Goal: Find specific page/section: Find specific page/section

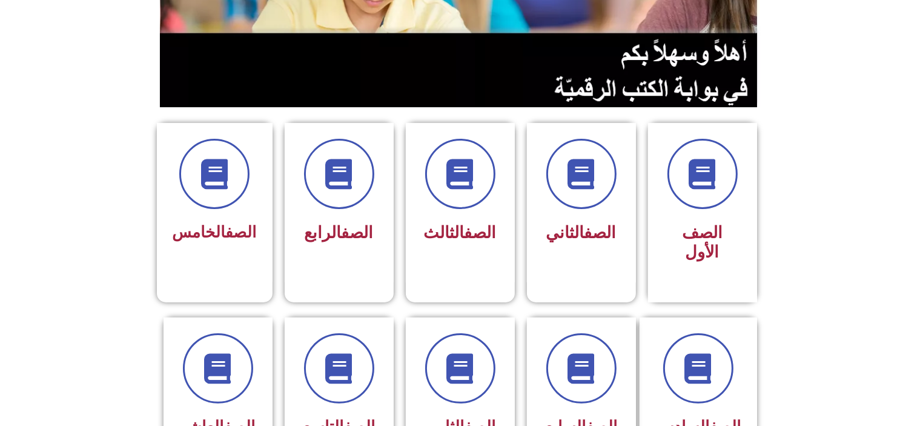
scroll to position [219, 0]
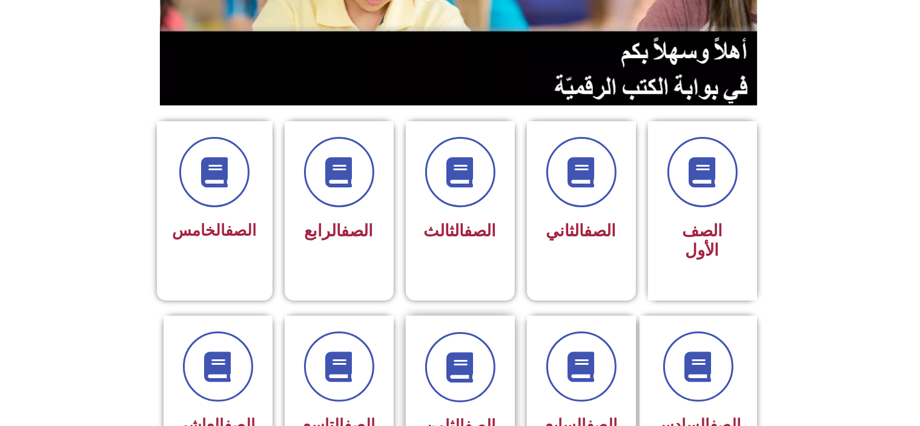
click at [465, 416] on link "الصف" at bounding box center [480, 425] width 31 height 18
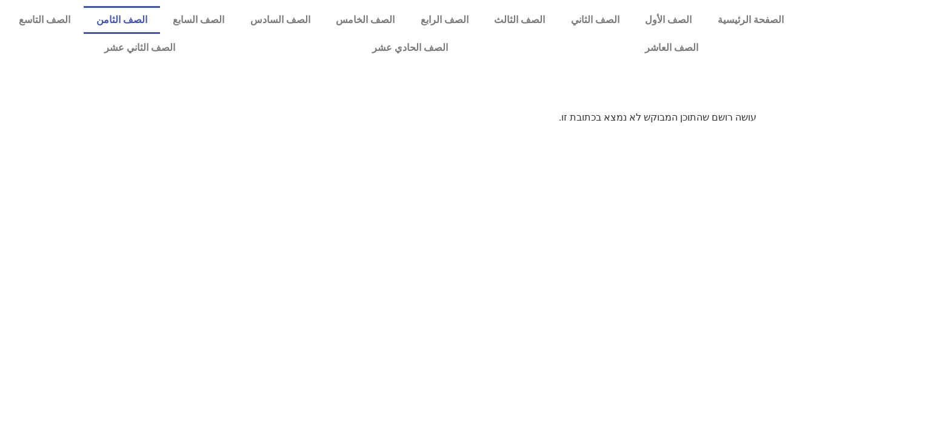
click at [161, 21] on link "الصف الثامن" at bounding box center [122, 20] width 77 height 28
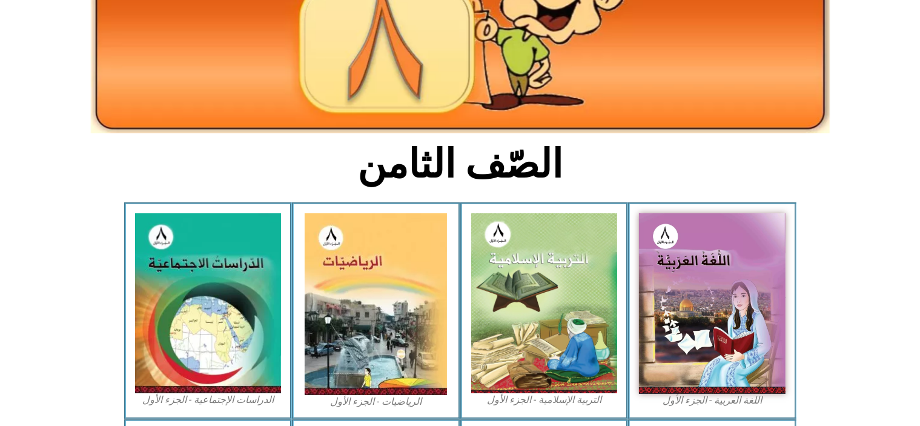
scroll to position [178, 0]
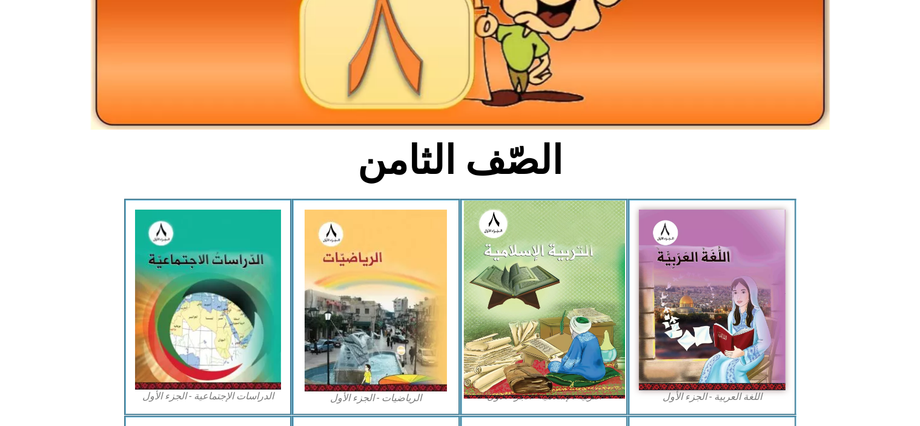
click at [566, 253] on img at bounding box center [544, 300] width 161 height 198
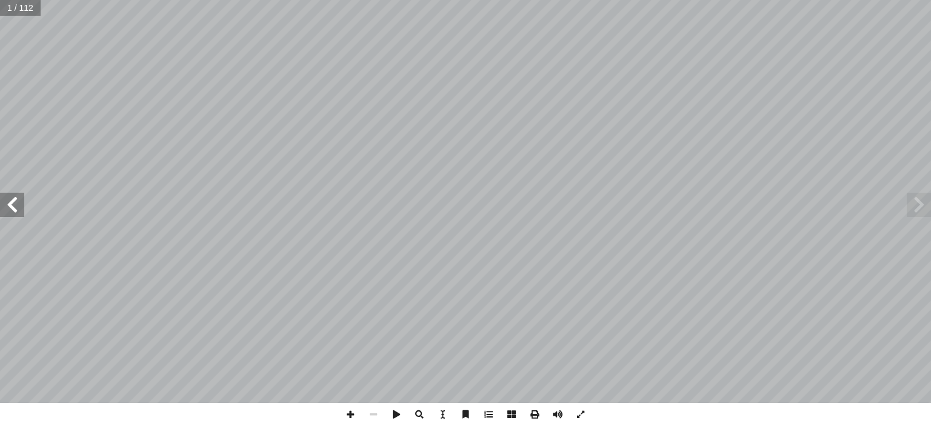
click at [21, 209] on span at bounding box center [12, 205] width 24 height 24
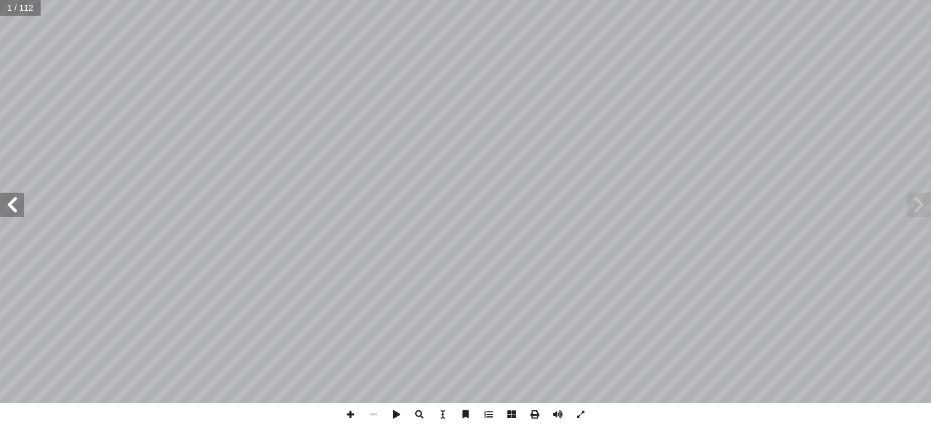
click at [21, 209] on span at bounding box center [12, 205] width 24 height 24
click at [19, 203] on span at bounding box center [12, 205] width 24 height 24
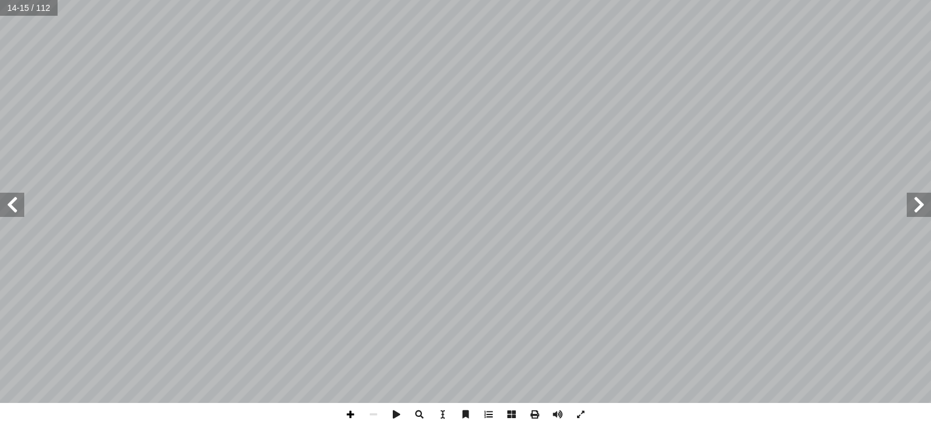
click at [342, 412] on span at bounding box center [350, 414] width 23 height 23
click at [15, 208] on span at bounding box center [12, 205] width 24 height 24
